Goal: Task Accomplishment & Management: Complete application form

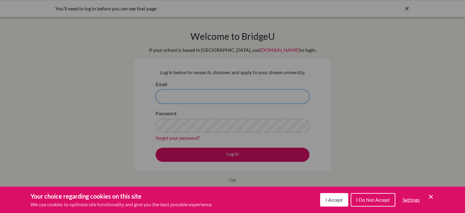
type input "[EMAIL_ADDRESS][DOMAIN_NAME]"
click at [337, 198] on span "I Accept" at bounding box center [334, 199] width 17 height 6
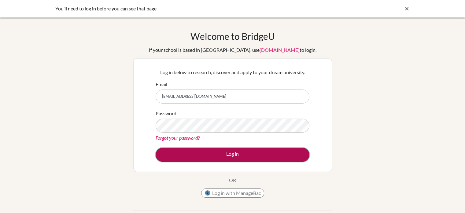
click at [258, 156] on button "Log in" at bounding box center [233, 154] width 154 height 14
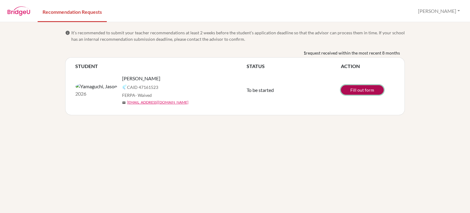
click at [375, 87] on link "Fill out form" at bounding box center [362, 89] width 43 height 9
